Goal: Task Accomplishment & Management: Use online tool/utility

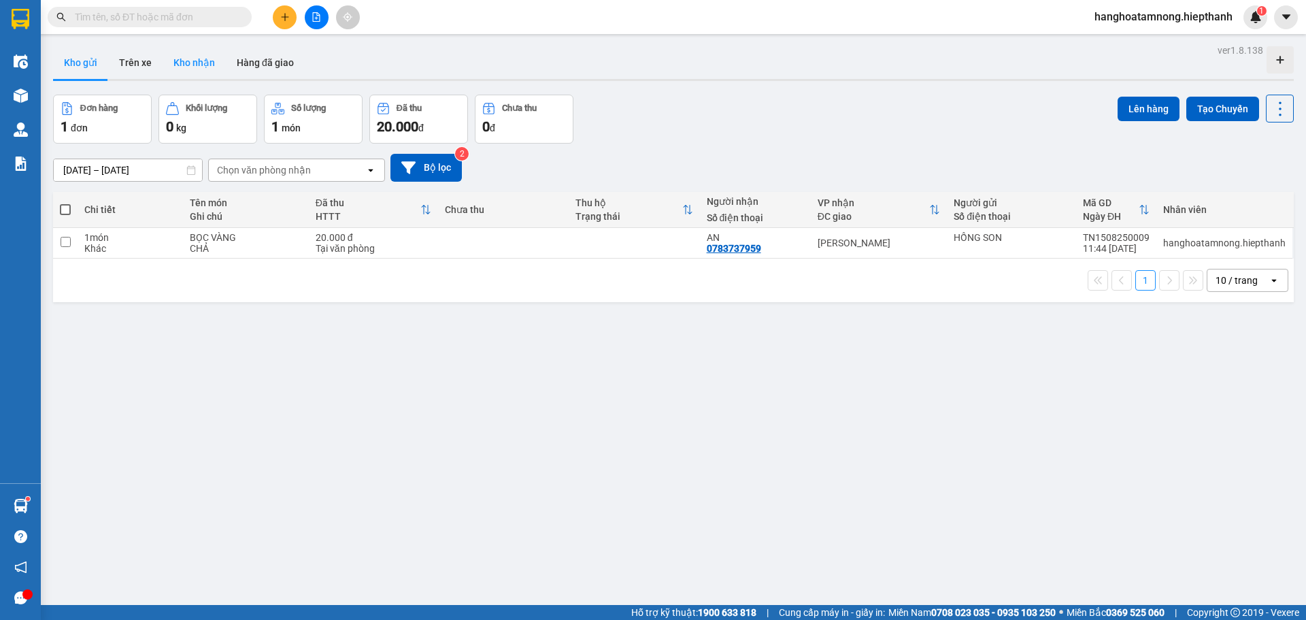
click at [178, 60] on button "Kho nhận" at bounding box center [194, 62] width 63 height 33
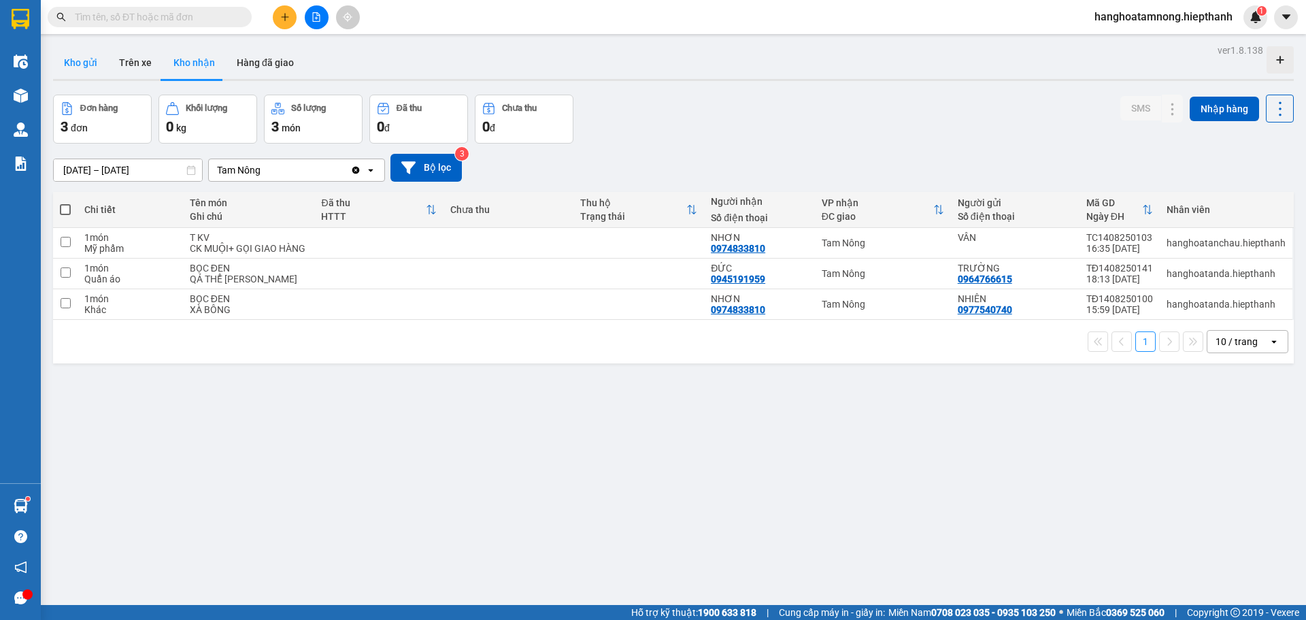
click at [95, 65] on button "Kho gửi" at bounding box center [80, 62] width 55 height 33
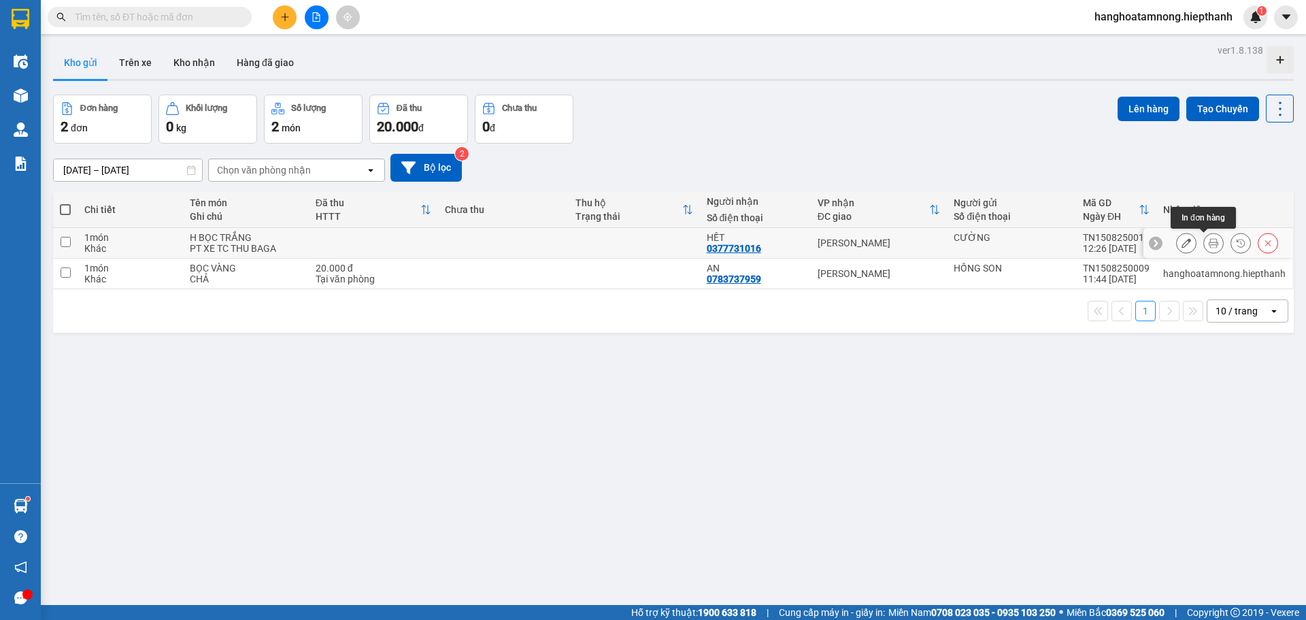
click at [1204, 239] on button at bounding box center [1213, 243] width 19 height 24
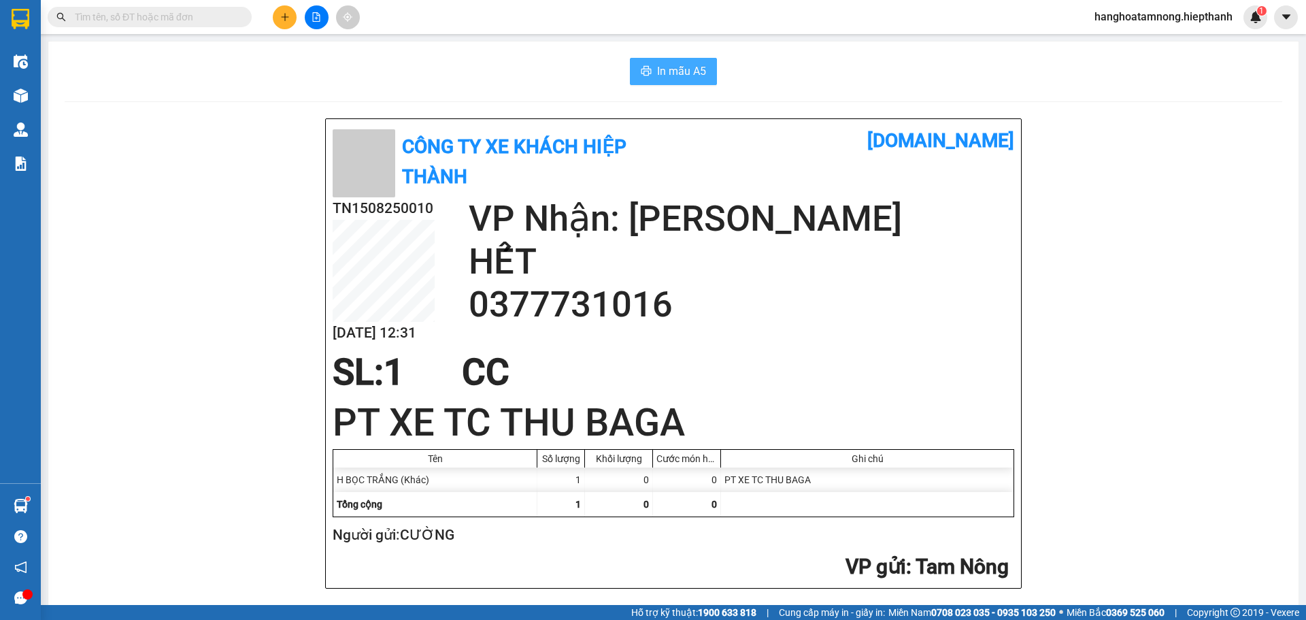
click at [668, 76] on span "In mẫu A5" at bounding box center [681, 71] width 49 height 17
